Goal: Find specific page/section: Find specific page/section

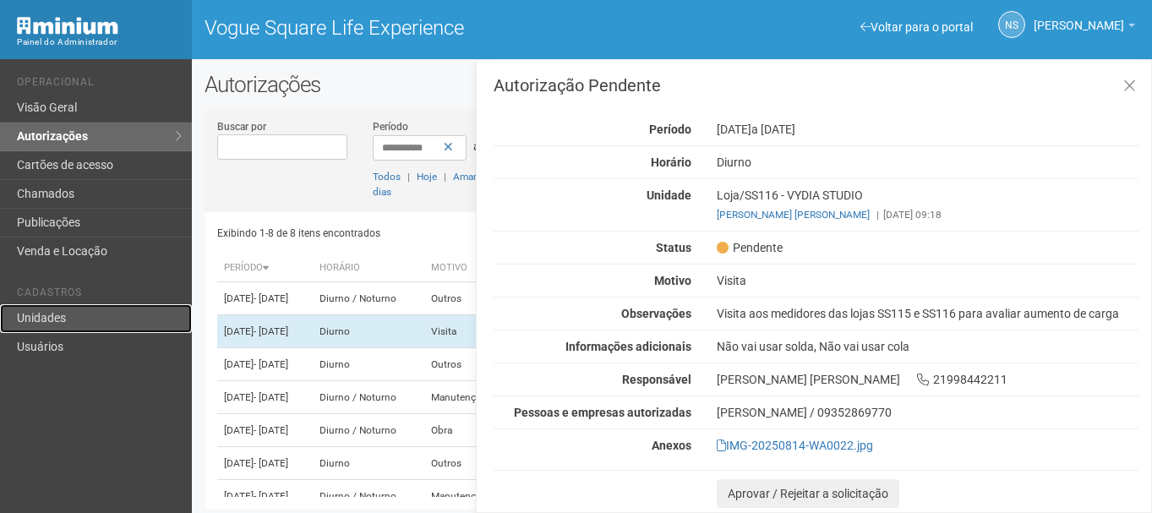
click at [35, 314] on link "Unidades" at bounding box center [96, 318] width 192 height 29
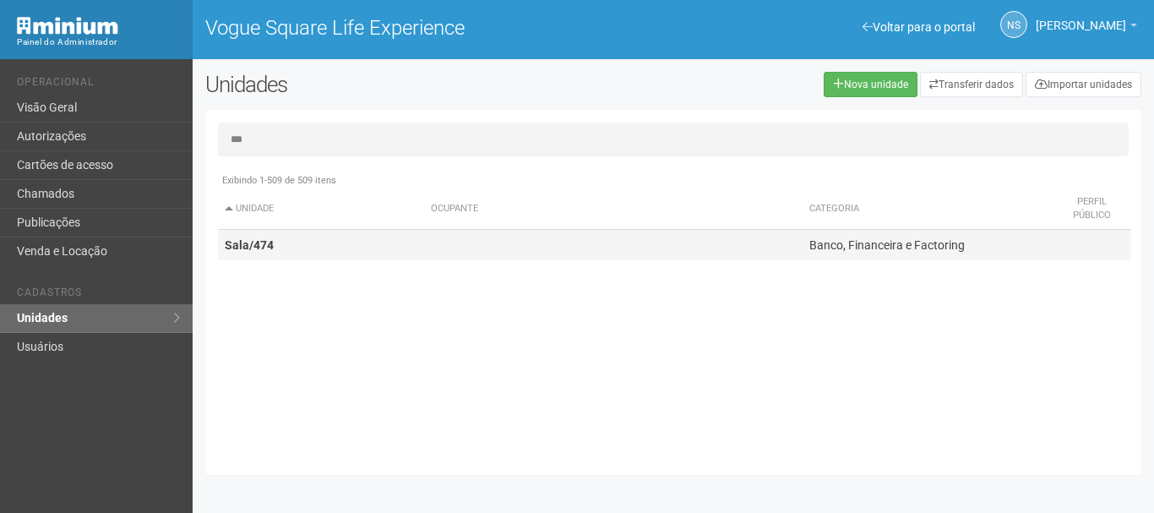
type input "***"
click at [364, 240] on td "Sala/474" at bounding box center [321, 245] width 206 height 31
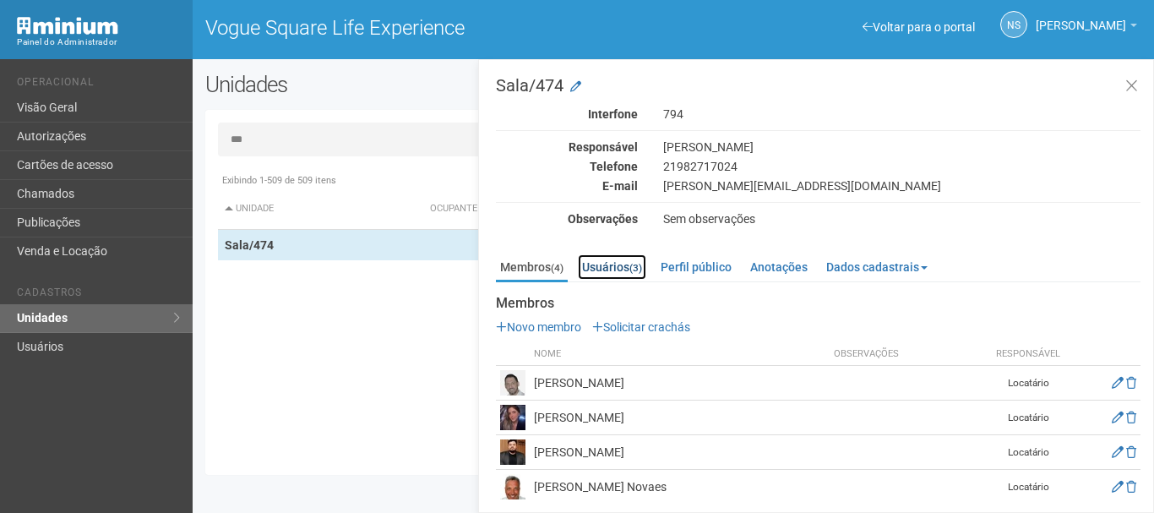
click at [627, 257] on link "Usuários (3)" at bounding box center [612, 266] width 68 height 25
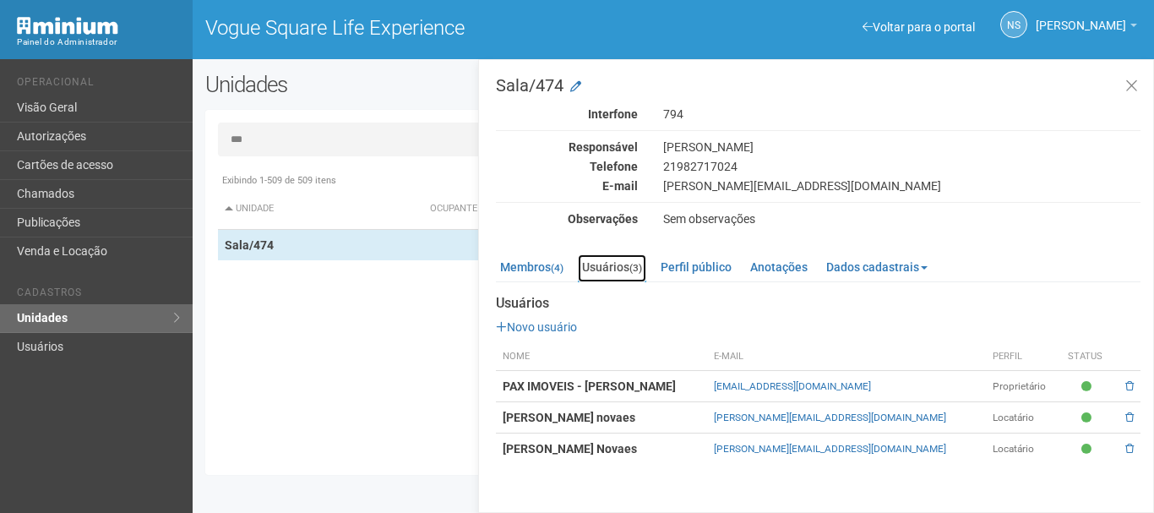
click at [624, 278] on link "Usuários (3)" at bounding box center [612, 268] width 68 height 28
click at [546, 261] on link "Membros (4)" at bounding box center [532, 266] width 72 height 25
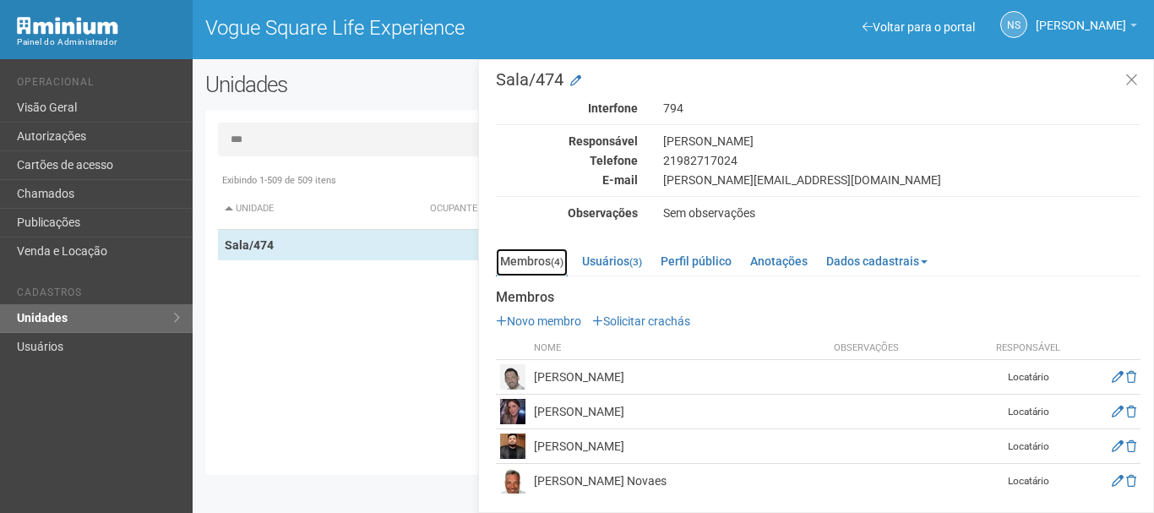
scroll to position [8, 0]
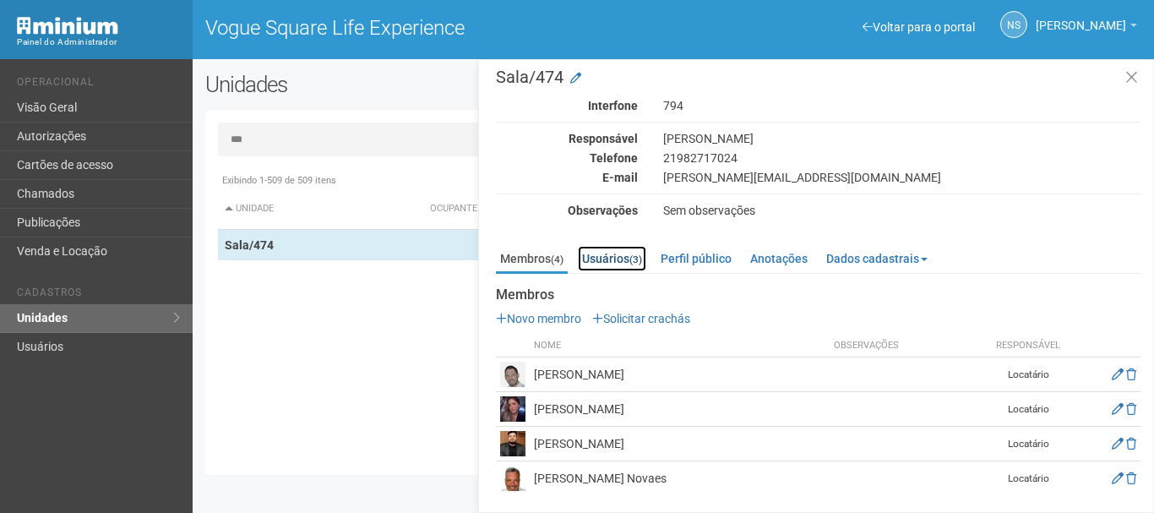
click at [597, 264] on link "Usuários (3)" at bounding box center [612, 258] width 68 height 25
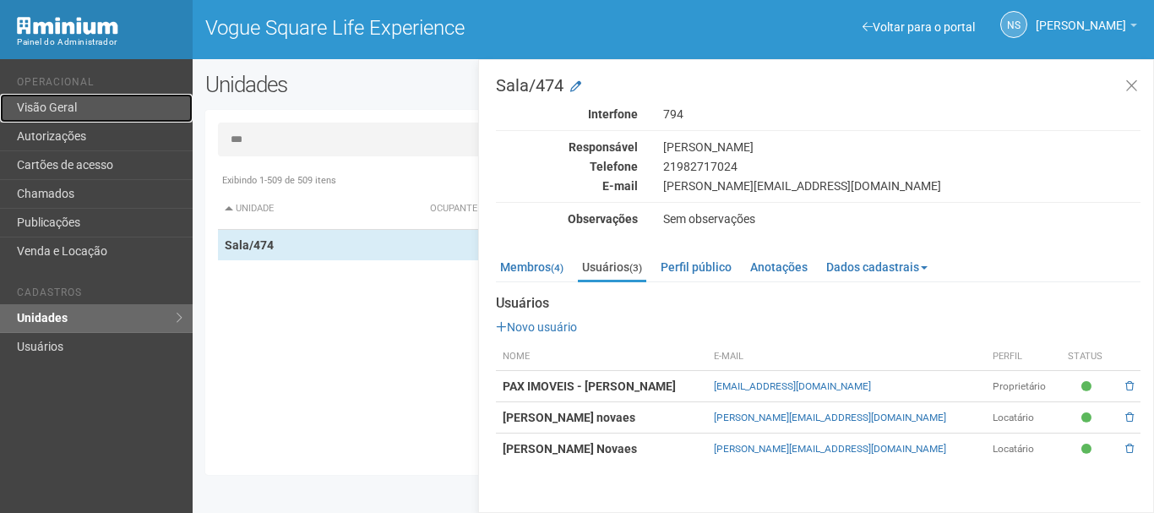
click at [99, 95] on link "Visão Geral" at bounding box center [96, 108] width 193 height 29
